Goal: Task Accomplishment & Management: Manage account settings

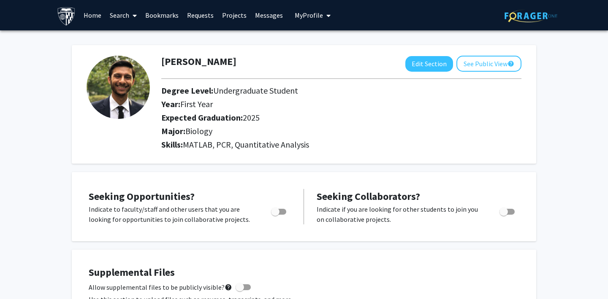
click at [160, 17] on link "Bookmarks" at bounding box center [162, 15] width 42 height 30
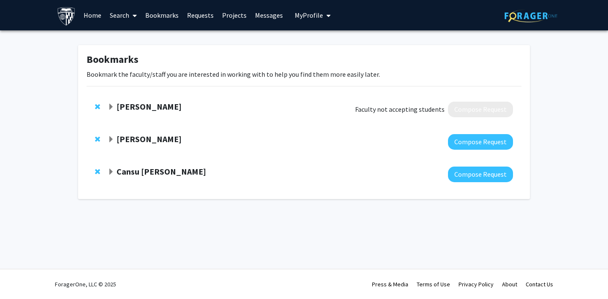
click at [194, 12] on link "Requests" at bounding box center [200, 15] width 35 height 30
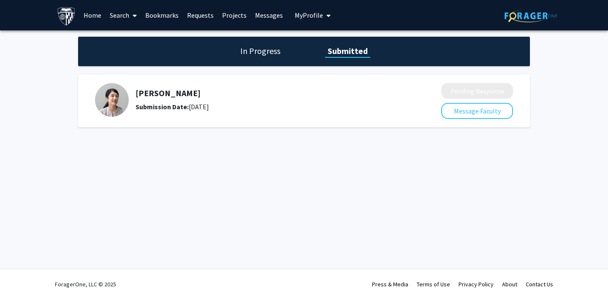
click at [312, 10] on button "My Profile" at bounding box center [312, 15] width 41 height 30
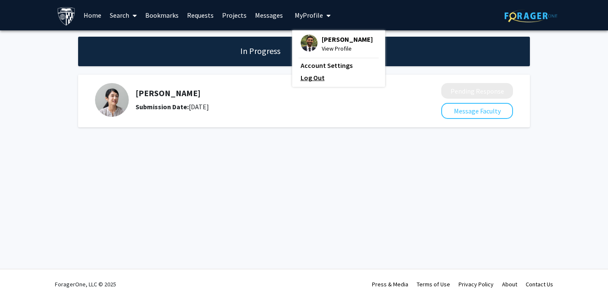
click at [307, 79] on link "Log Out" at bounding box center [339, 78] width 76 height 10
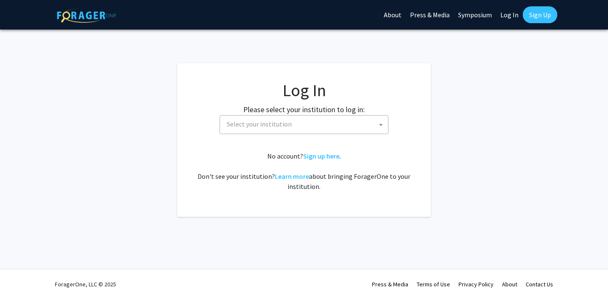
click at [313, 128] on span "Select your institution" at bounding box center [305, 124] width 165 height 17
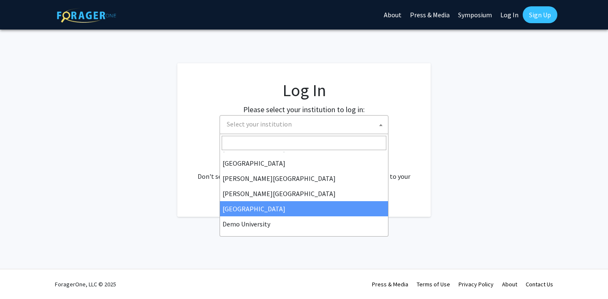
scroll to position [14, 0]
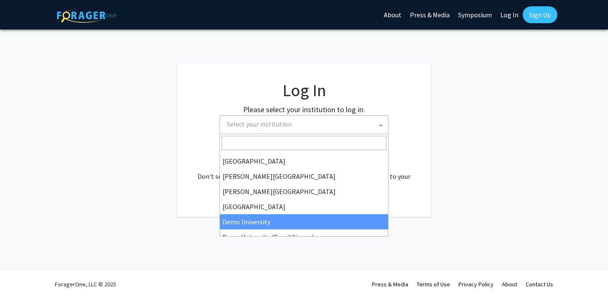
select select "8"
